Goal: Transaction & Acquisition: Obtain resource

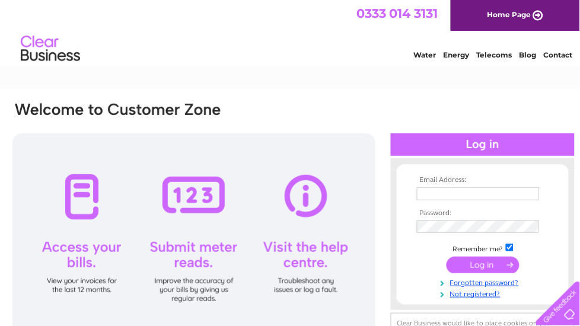
click at [428, 186] on td at bounding box center [483, 194] width 138 height 19
click at [429, 196] on input "text" at bounding box center [478, 194] width 122 height 13
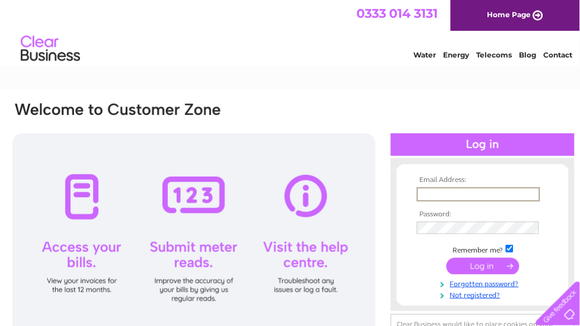
type input "san85@hotmail.co.uk"
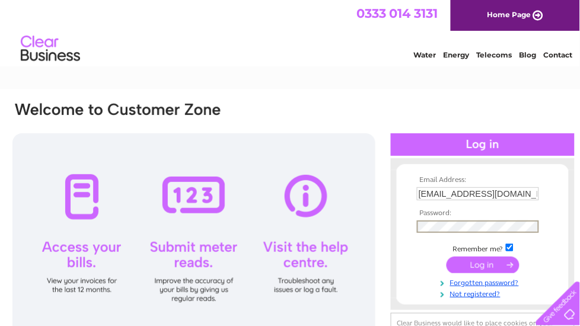
click at [490, 266] on input "submit" at bounding box center [483, 265] width 73 height 17
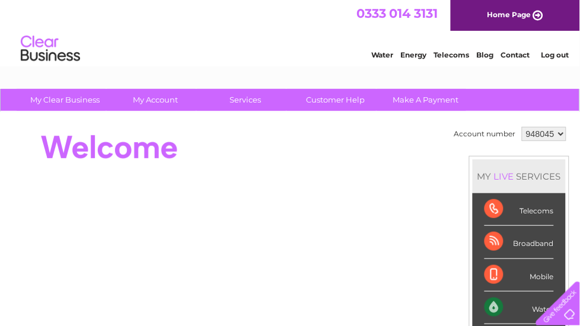
click at [558, 136] on select "948045" at bounding box center [544, 134] width 45 height 14
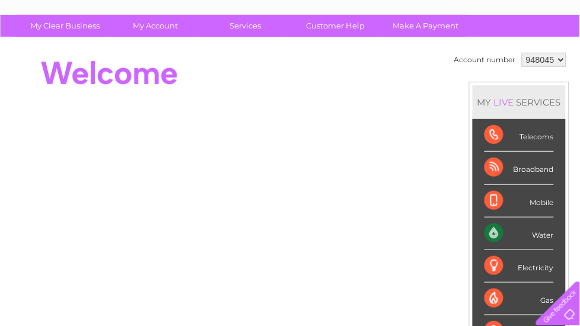
scroll to position [148, 0]
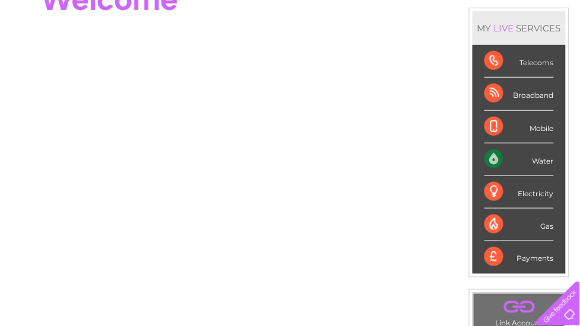
click at [498, 157] on div "Water" at bounding box center [519, 160] width 69 height 33
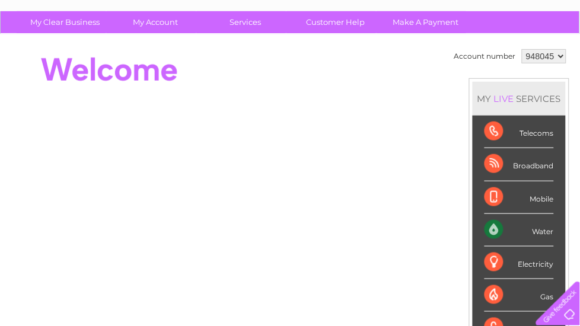
scroll to position [0, 0]
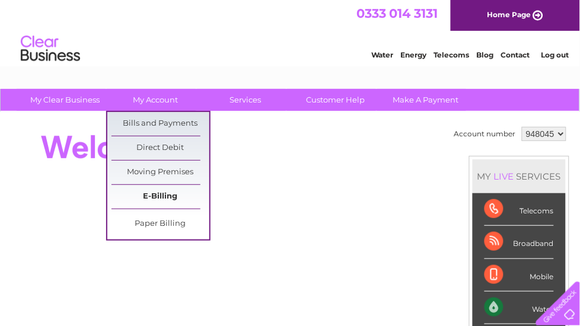
click at [157, 197] on link "E-Billing" at bounding box center [161, 197] width 98 height 24
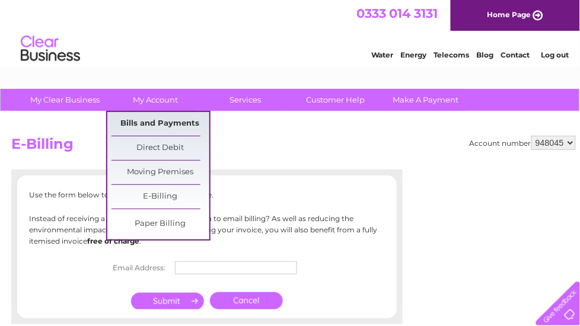
click at [161, 126] on link "Bills and Payments" at bounding box center [161, 124] width 98 height 24
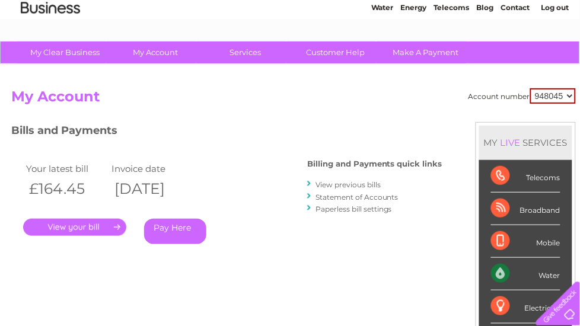
scroll to position [74, 0]
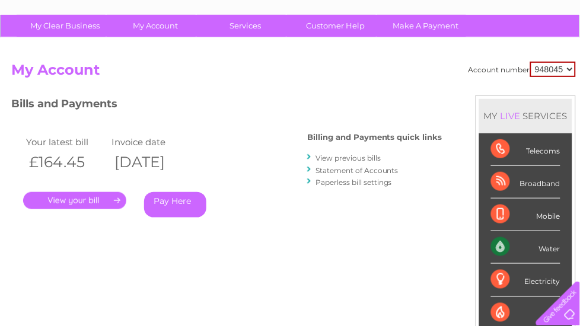
click at [346, 155] on link "View previous bills" at bounding box center [348, 158] width 65 height 9
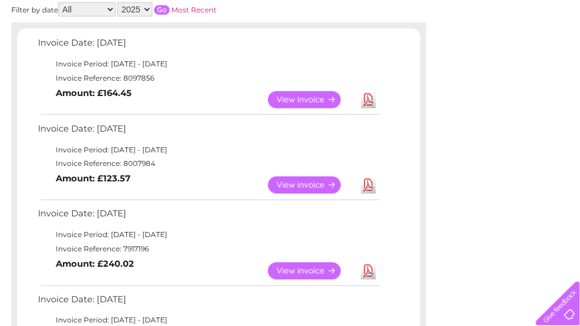
scroll to position [297, 0]
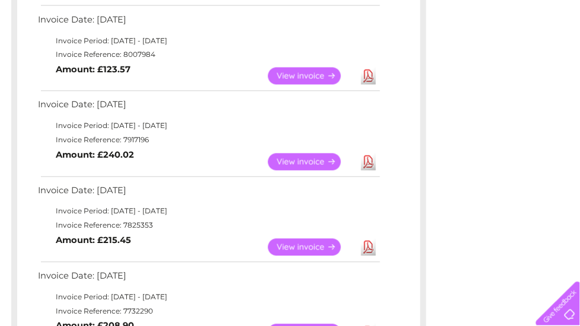
click at [319, 239] on link "View" at bounding box center [311, 247] width 87 height 17
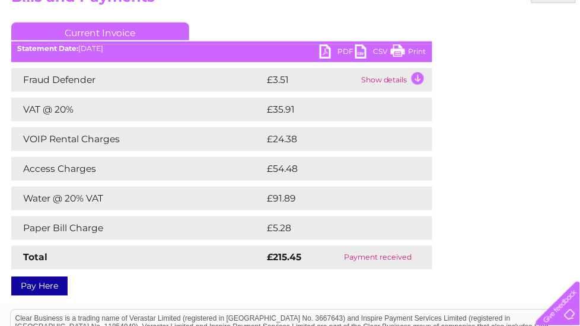
scroll to position [148, 0]
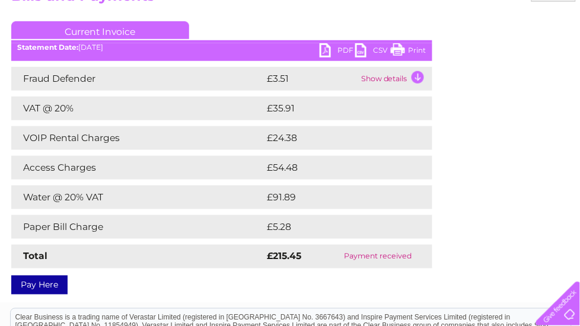
click at [415, 47] on link "Print" at bounding box center [409, 51] width 36 height 17
click at [327, 51] on link "PDF" at bounding box center [338, 51] width 36 height 17
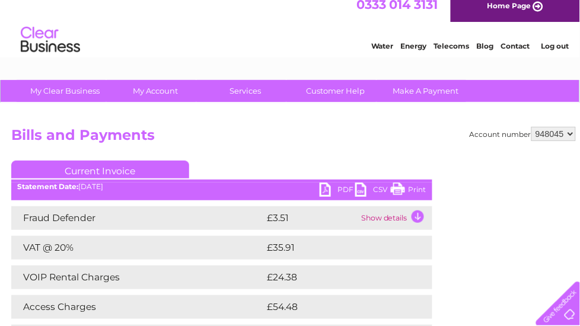
scroll to position [0, 0]
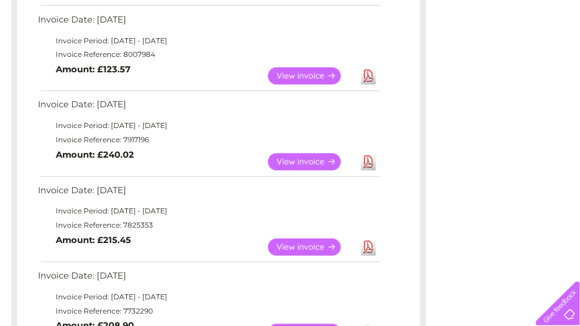
click at [313, 156] on link "View" at bounding box center [311, 162] width 87 height 17
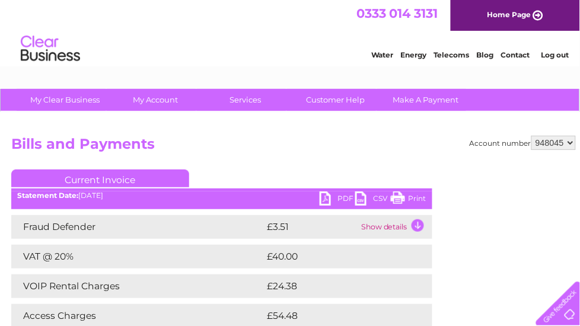
click at [325, 196] on link "PDF" at bounding box center [338, 200] width 36 height 17
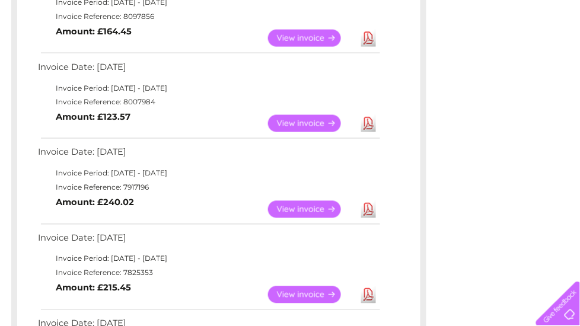
scroll to position [223, 0]
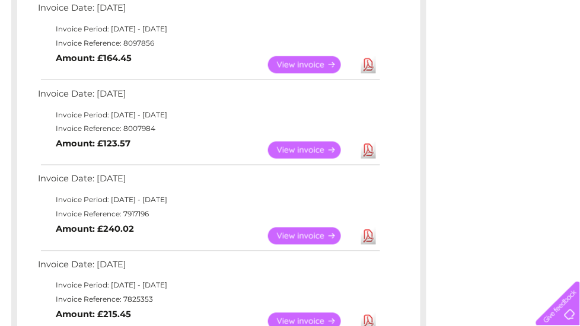
click at [306, 150] on link "View" at bounding box center [311, 150] width 87 height 17
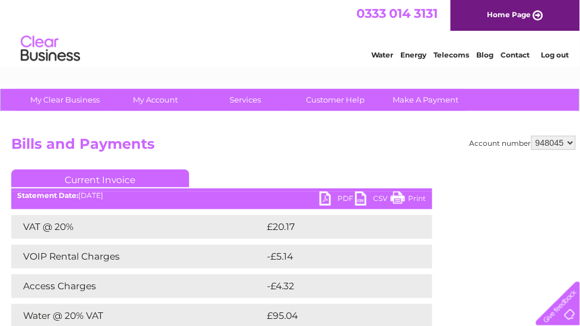
click at [333, 202] on link "PDF" at bounding box center [338, 200] width 36 height 17
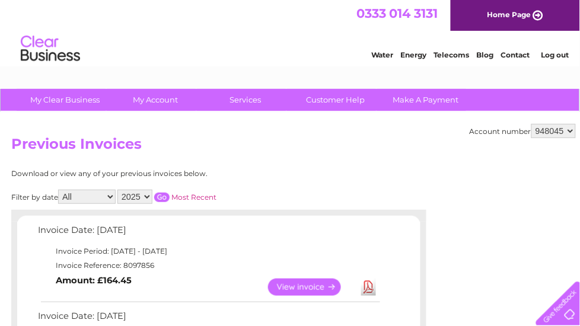
click at [556, 52] on link "Log out" at bounding box center [555, 54] width 28 height 9
